Goal: Task Accomplishment & Management: Complete application form

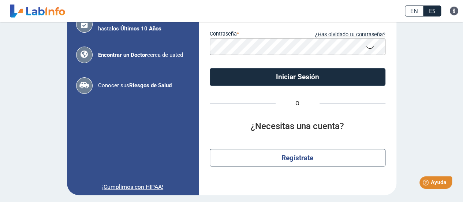
scroll to position [83, 0]
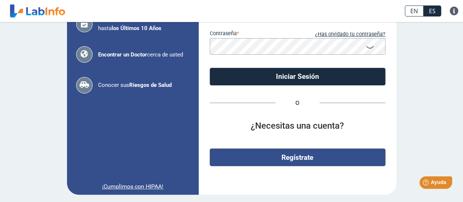
click at [301, 157] on button "Regístrate" at bounding box center [298, 157] width 176 height 18
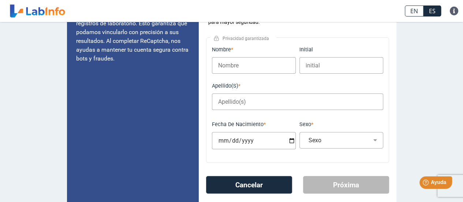
click at [239, 66] on input "Nombre" at bounding box center [254, 65] width 84 height 16
type input "[PERSON_NAME]"
click at [321, 66] on input "initial" at bounding box center [341, 65] width 84 height 16
type input "J"
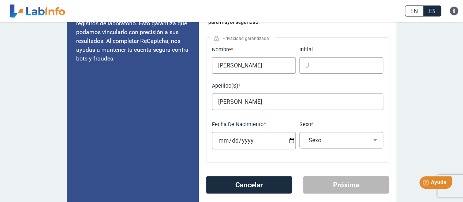
click at [225, 140] on input "Fecha de Nacimiento" at bounding box center [254, 140] width 84 height 17
click at [222, 140] on input "Fecha de Nacimiento" at bounding box center [254, 140] width 84 height 17
click at [220, 140] on input "Fecha de Nacimiento" at bounding box center [254, 140] width 84 height 17
type input "[DATE]"
click at [374, 143] on select "Sexo Masculino Femenino" at bounding box center [344, 140] width 77 height 7
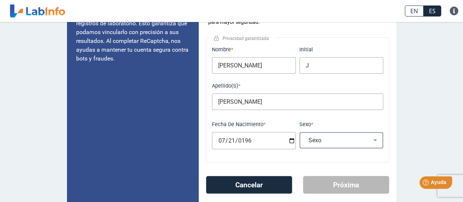
select select "M"
click at [306, 137] on select "Sexo Masculino Femenino" at bounding box center [344, 140] width 77 height 7
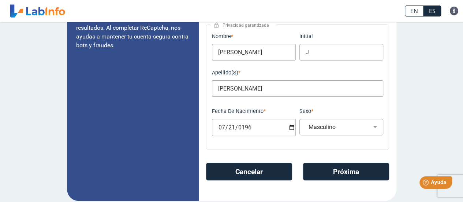
scroll to position [101, 0]
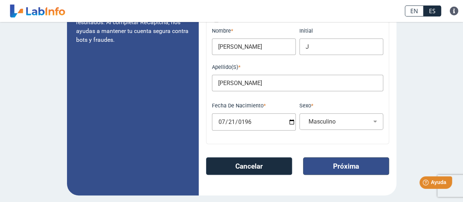
click at [349, 167] on button "Próxima" at bounding box center [346, 166] width 86 height 18
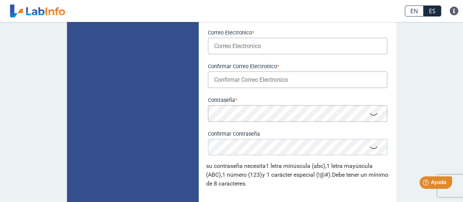
click at [250, 47] on input "Correo Electronico" at bounding box center [297, 46] width 179 height 16
type input "Joncop28359@yahoo.com"
click at [269, 82] on input "Confirmar Correo Electronico" at bounding box center [297, 79] width 179 height 16
type input "j"
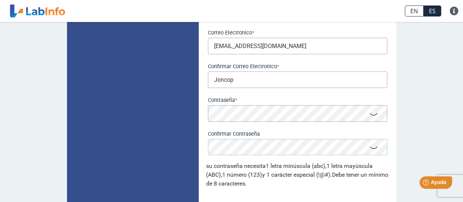
drag, startPoint x: 211, startPoint y: 46, endPoint x: 309, endPoint y: 41, distance: 98.3
click at [309, 41] on input "Joncop28359@yahoo.com" at bounding box center [297, 46] width 179 height 16
drag, startPoint x: 240, startPoint y: 79, endPoint x: 181, endPoint y: 83, distance: 59.5
click at [181, 83] on app-registration "Configure su cuenta Utilice una dirección de correo electrónico válida, ya que …" at bounding box center [232, 110] width 330 height 336
paste input "2"
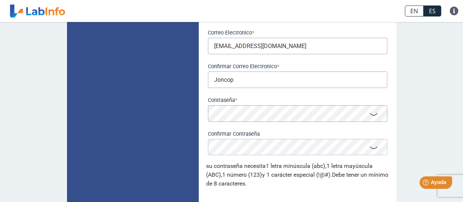
click at [264, 81] on input "Joncop" at bounding box center [297, 79] width 179 height 16
type input "Joncop28359@yahoo.com"
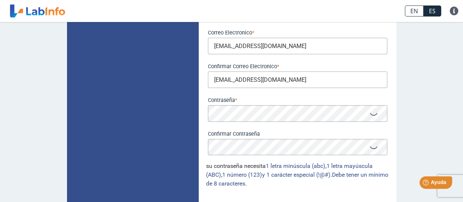
click at [372, 113] on icon at bounding box center [373, 114] width 9 height 14
click at [371, 149] on icon at bounding box center [373, 147] width 9 height 14
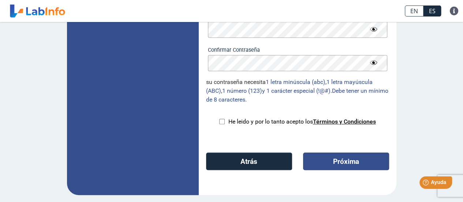
scroll to position [171, 0]
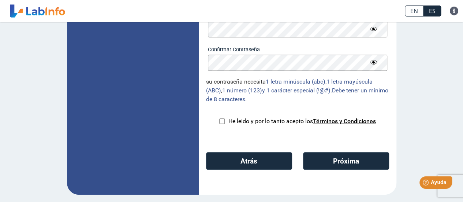
click at [219, 122] on input "checkbox" at bounding box center [221, 120] width 5 height 5
checkbox input "true"
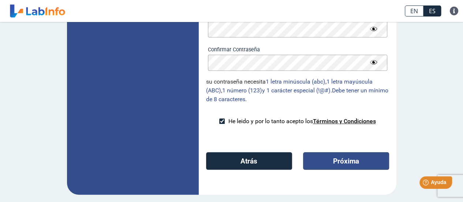
click at [349, 165] on button "Próxima" at bounding box center [346, 161] width 86 height 18
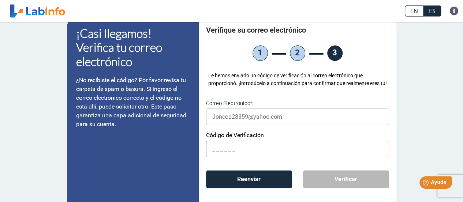
scroll to position [0, 0]
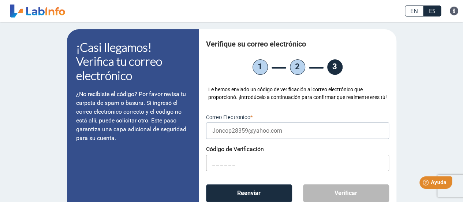
click at [236, 152] on label "Código de Verificación" at bounding box center [297, 148] width 183 height 7
click at [239, 171] on input "text" at bounding box center [297, 163] width 183 height 16
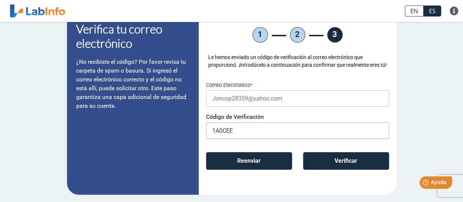
scroll to position [40, 0]
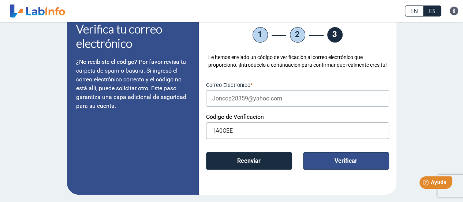
type input "1A0CEE"
click at [346, 161] on button "Verificar" at bounding box center [346, 161] width 86 height 18
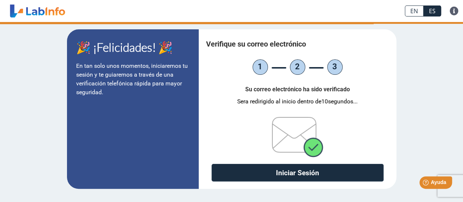
scroll to position [0, 0]
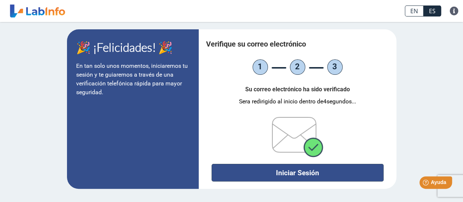
click at [306, 172] on button "Iniciar Sesión" at bounding box center [298, 173] width 172 height 18
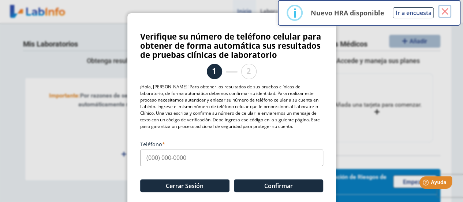
click at [447, 14] on button "×" at bounding box center [444, 11] width 13 height 13
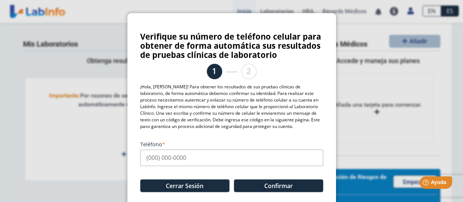
click at [191, 155] on input "Teléfono" at bounding box center [231, 157] width 183 height 16
type input "(787) 413-0526"
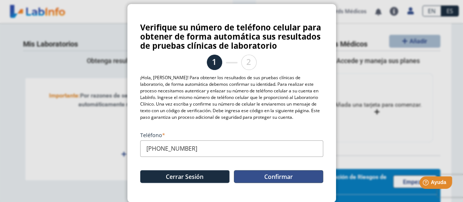
click at [271, 176] on button "Confirmar" at bounding box center [278, 176] width 89 height 13
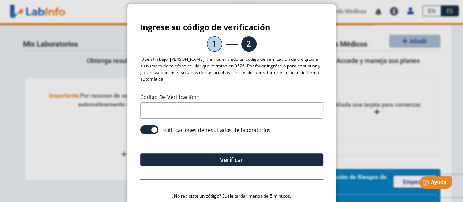
click at [144, 113] on input "Código de verificación" at bounding box center [231, 110] width 183 height 16
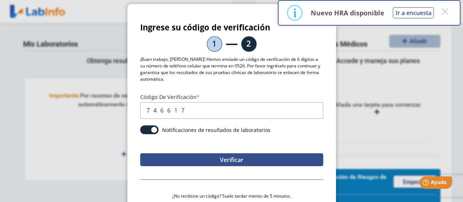
type input "746617"
click at [213, 157] on button "Verificar" at bounding box center [231, 159] width 183 height 13
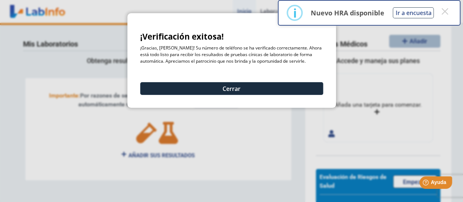
scroll to position [0, 0]
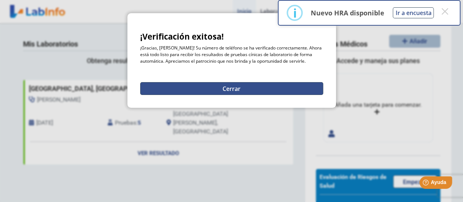
click at [241, 88] on button "Cerrar" at bounding box center [231, 88] width 183 height 13
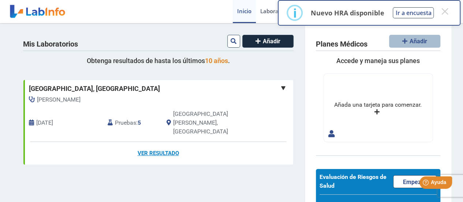
click at [160, 142] on link "Ver Resultado" at bounding box center [158, 153] width 270 height 23
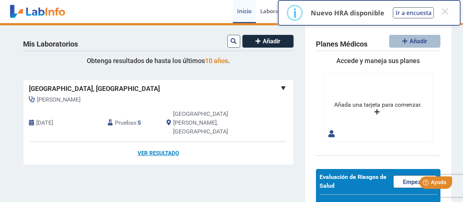
click at [161, 142] on link "Ver Resultado" at bounding box center [158, 153] width 270 height 23
click at [122, 118] on span "Pruebas" at bounding box center [125, 122] width 21 height 9
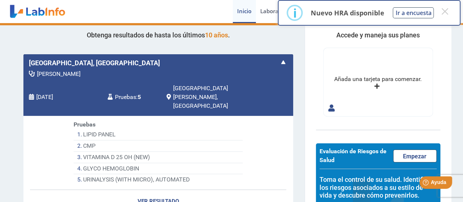
scroll to position [37, 0]
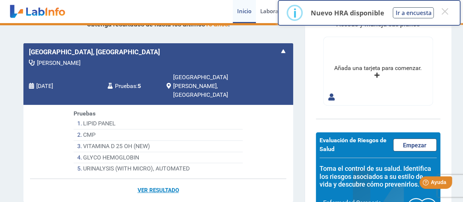
click at [163, 179] on link "Ver Resultado" at bounding box center [158, 190] width 270 height 23
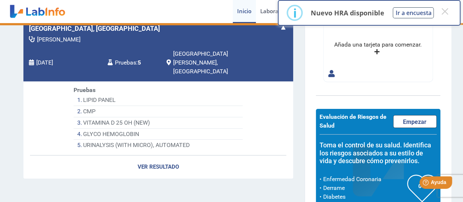
scroll to position [78, 0]
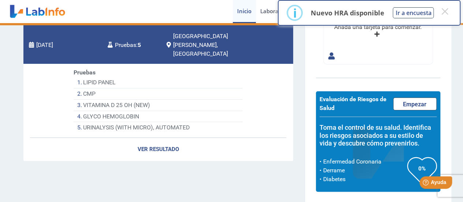
click at [91, 77] on li "LIPID PANEL" at bounding box center [158, 82] width 169 height 11
click at [84, 88] on li "CMP" at bounding box center [158, 93] width 169 height 11
click at [91, 100] on li "VITAMINA D 25 OH (NEW)" at bounding box center [158, 105] width 169 height 11
click at [97, 111] on li "GLYCO HEMOGLOBIN" at bounding box center [158, 116] width 169 height 11
click at [97, 122] on li "URINALYSIS (WITH MICRO), AUTOMATED" at bounding box center [158, 127] width 169 height 11
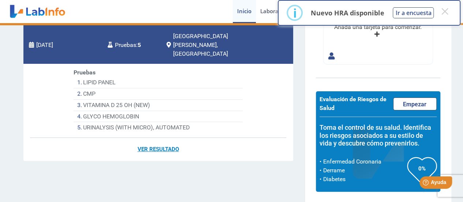
click at [158, 138] on link "Ver Resultado" at bounding box center [158, 149] width 270 height 23
click at [168, 138] on link "Ver Resultado" at bounding box center [158, 149] width 270 height 23
click at [94, 77] on li "LIPID PANEL" at bounding box center [158, 82] width 169 height 11
click at [147, 77] on li "LIPID PANEL" at bounding box center [158, 82] width 169 height 11
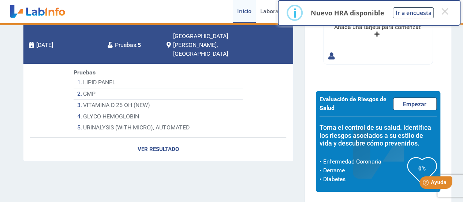
click at [147, 77] on li "LIPID PANEL" at bounding box center [158, 82] width 169 height 11
click at [151, 138] on link "Ver Resultado" at bounding box center [158, 149] width 270 height 23
click at [446, 11] on button "×" at bounding box center [444, 11] width 13 height 13
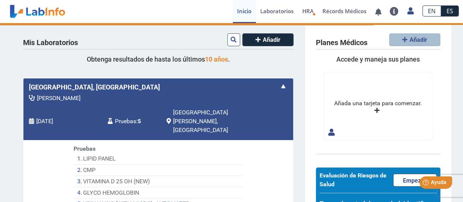
scroll to position [0, 0]
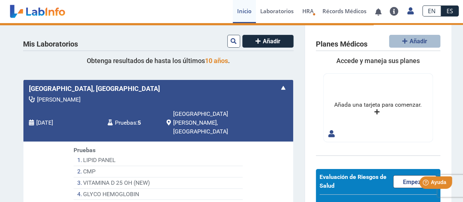
click at [191, 115] on span "[GEOGRAPHIC_DATA][PERSON_NAME], [GEOGRAPHIC_DATA]" at bounding box center [213, 122] width 81 height 26
click at [124, 118] on span "Pruebas" at bounding box center [125, 122] width 21 height 9
click at [45, 120] on div "Lopez, Carmen Oct 25, 2022 Pruebas : 5 San Juan, PR" at bounding box center [142, 118] width 248 height 46
click at [92, 155] on li "LIPID PANEL" at bounding box center [158, 160] width 169 height 11
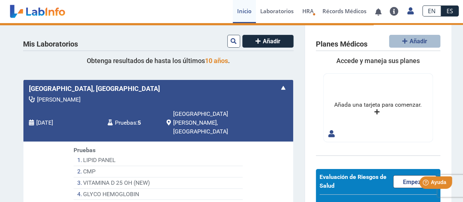
click at [107, 155] on li "LIPID PANEL" at bounding box center [158, 160] width 169 height 11
click at [95, 166] on li "CMP" at bounding box center [158, 171] width 169 height 11
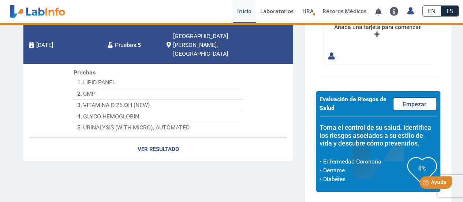
scroll to position [5, 0]
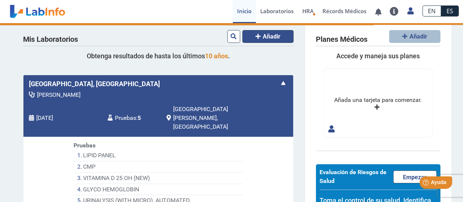
click at [267, 36] on span "Añadir" at bounding box center [272, 36] width 18 height 7
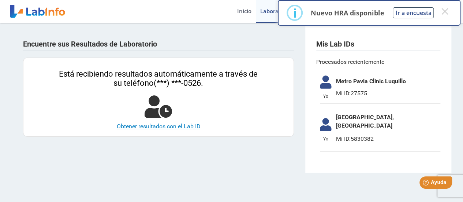
click at [165, 127] on link "Obtener resultados con el Lab ID" at bounding box center [158, 126] width 201 height 9
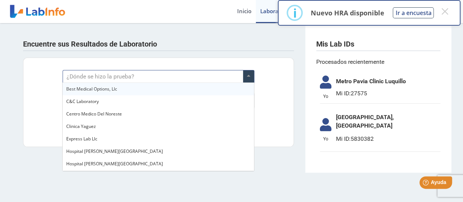
click at [248, 76] on span at bounding box center [248, 76] width 11 height 12
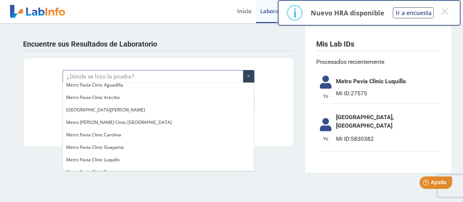
scroll to position [513, 0]
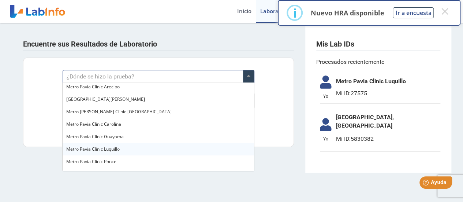
click at [127, 149] on div "Metro Pavia Clinic Luquillo" at bounding box center [158, 149] width 191 height 12
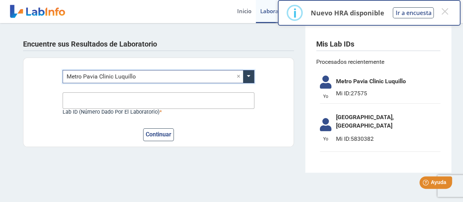
click at [90, 101] on input "Lab ID (número dado por el laboratorio)" at bounding box center [159, 100] width 192 height 16
click at [215, 130] on div "Continuar" at bounding box center [159, 134] width 192 height 13
click at [194, 98] on input "Lab ID (número dado por el laboratorio)" at bounding box center [159, 100] width 192 height 16
click at [80, 100] on input "7874130526" at bounding box center [159, 100] width 192 height 16
click at [89, 98] on input "787-4130526" at bounding box center [159, 100] width 192 height 16
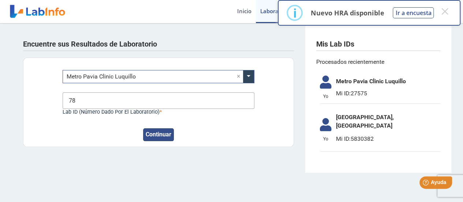
type input "7"
type input "27575"
click at [159, 135] on button "Continuar" at bounding box center [158, 134] width 31 height 13
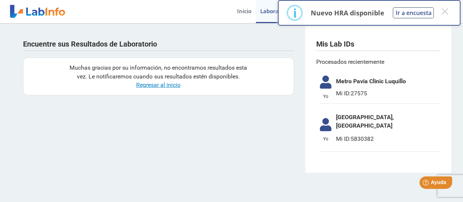
click at [163, 85] on link "Regresar al inicio" at bounding box center [158, 84] width 44 height 7
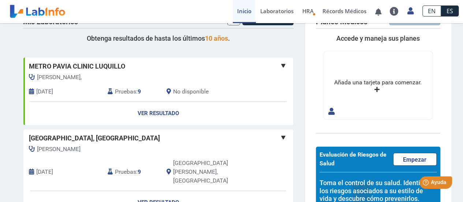
scroll to position [37, 0]
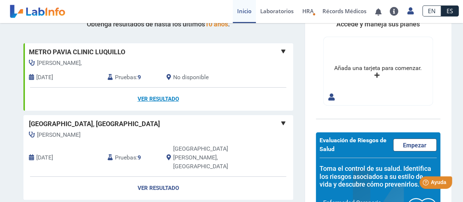
click at [152, 101] on link "Ver Resultado" at bounding box center [158, 99] width 270 height 23
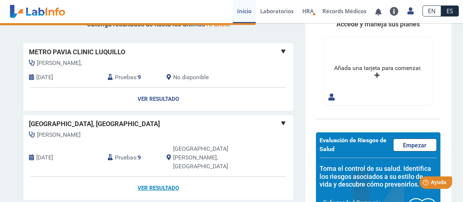
click at [147, 176] on link "Ver Resultado" at bounding box center [158, 187] width 270 height 23
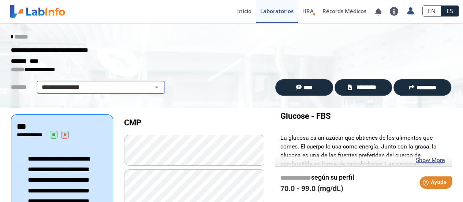
click at [150, 89] on select "**********" at bounding box center [101, 87] width 124 height 9
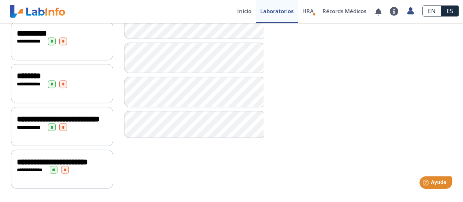
scroll to position [659, 0]
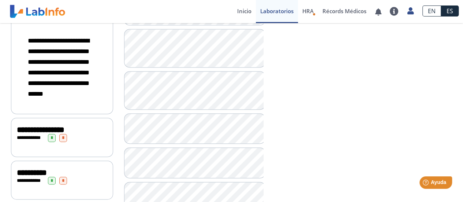
scroll to position [483, 0]
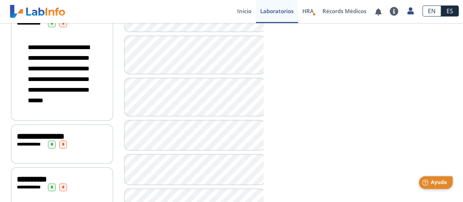
click at [435, 183] on span "Ayuda" at bounding box center [439, 182] width 16 height 6
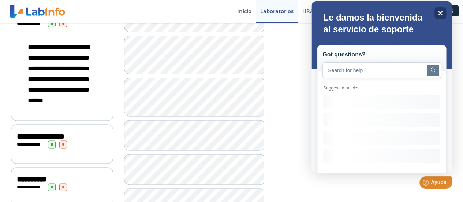
scroll to position [0, 0]
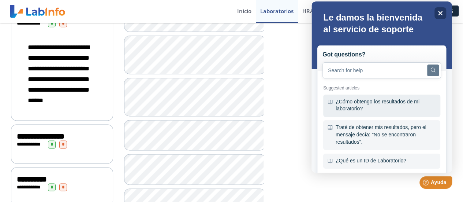
click at [363, 104] on div "¿Cómo obtengo los resultados de mi laboratorio?" at bounding box center [381, 105] width 117 height 22
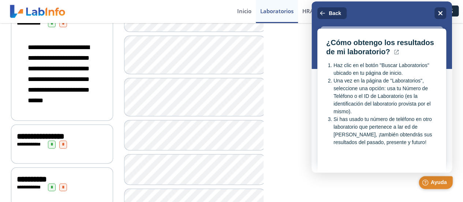
click at [439, 185] on span "Ayuda" at bounding box center [439, 182] width 16 height 6
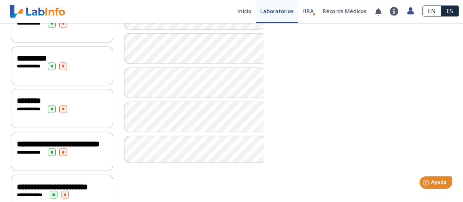
scroll to position [593, 0]
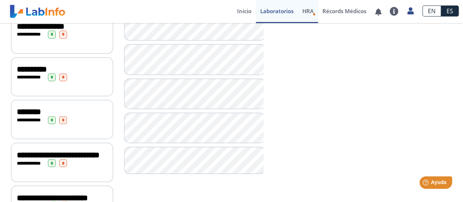
click at [310, 11] on span "HRA" at bounding box center [307, 10] width 11 height 7
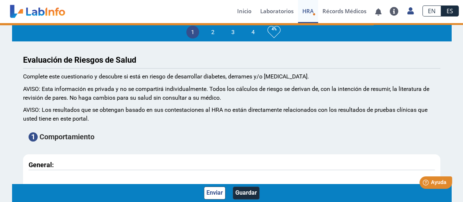
type input "[PERSON_NAME]"
type input "[DATE]"
select select
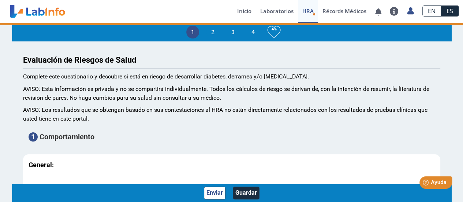
select select
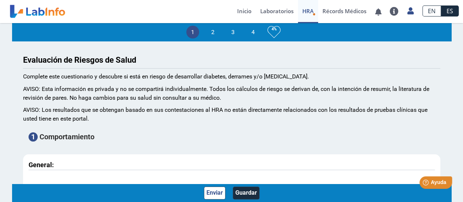
scroll to position [0, 0]
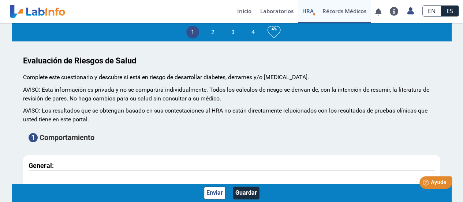
click at [343, 10] on link "Récords Médicos" at bounding box center [344, 11] width 53 height 23
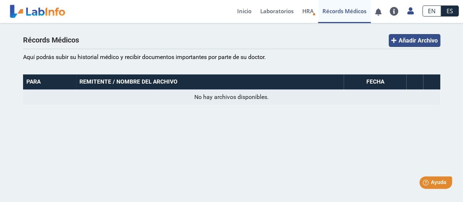
click at [427, 39] on span "Añadir Archivo" at bounding box center [418, 40] width 39 height 7
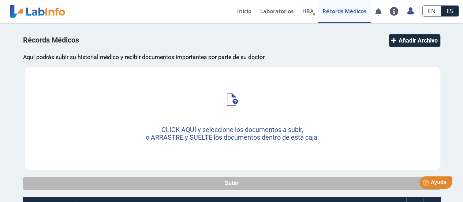
click at [340, 38] on div "Récords Médicos Añadir Archivo" at bounding box center [231, 41] width 417 height 15
click at [243, 10] on link "Inicio" at bounding box center [244, 11] width 23 height 23
